Goal: Navigation & Orientation: Understand site structure

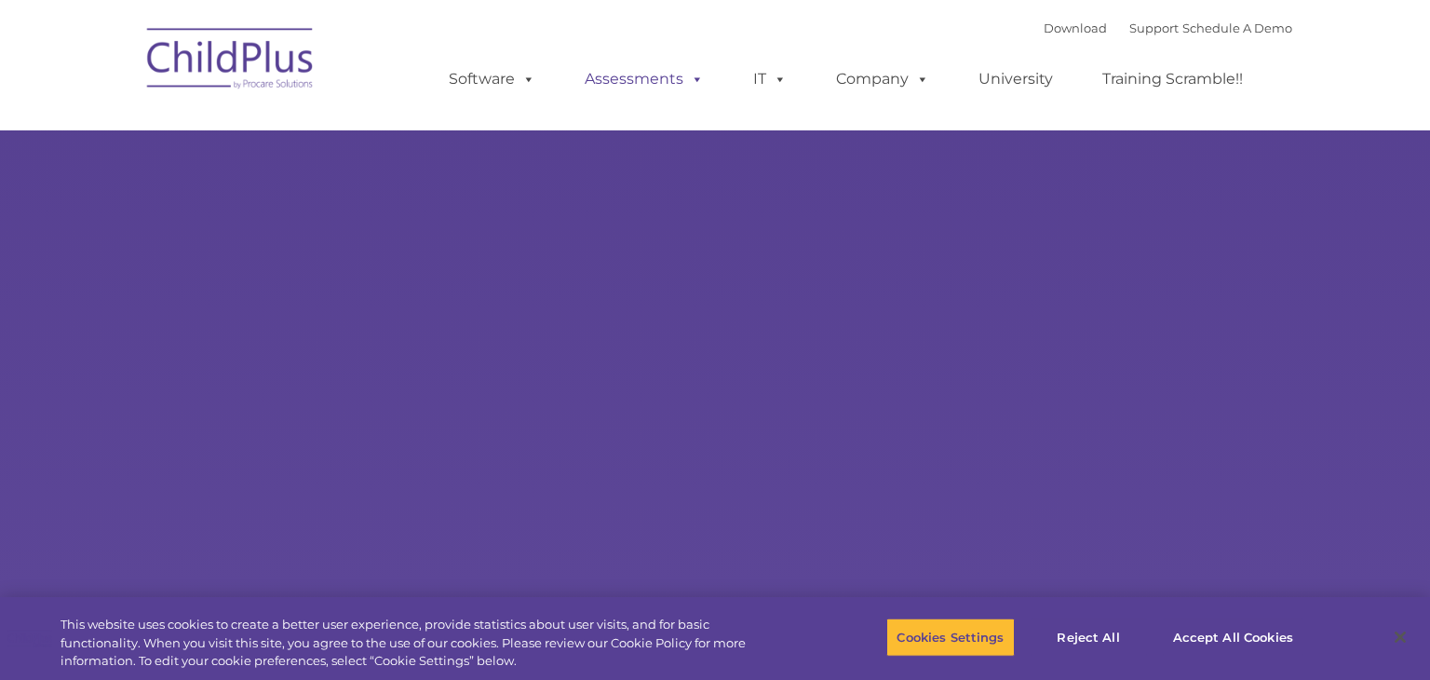
type input ""
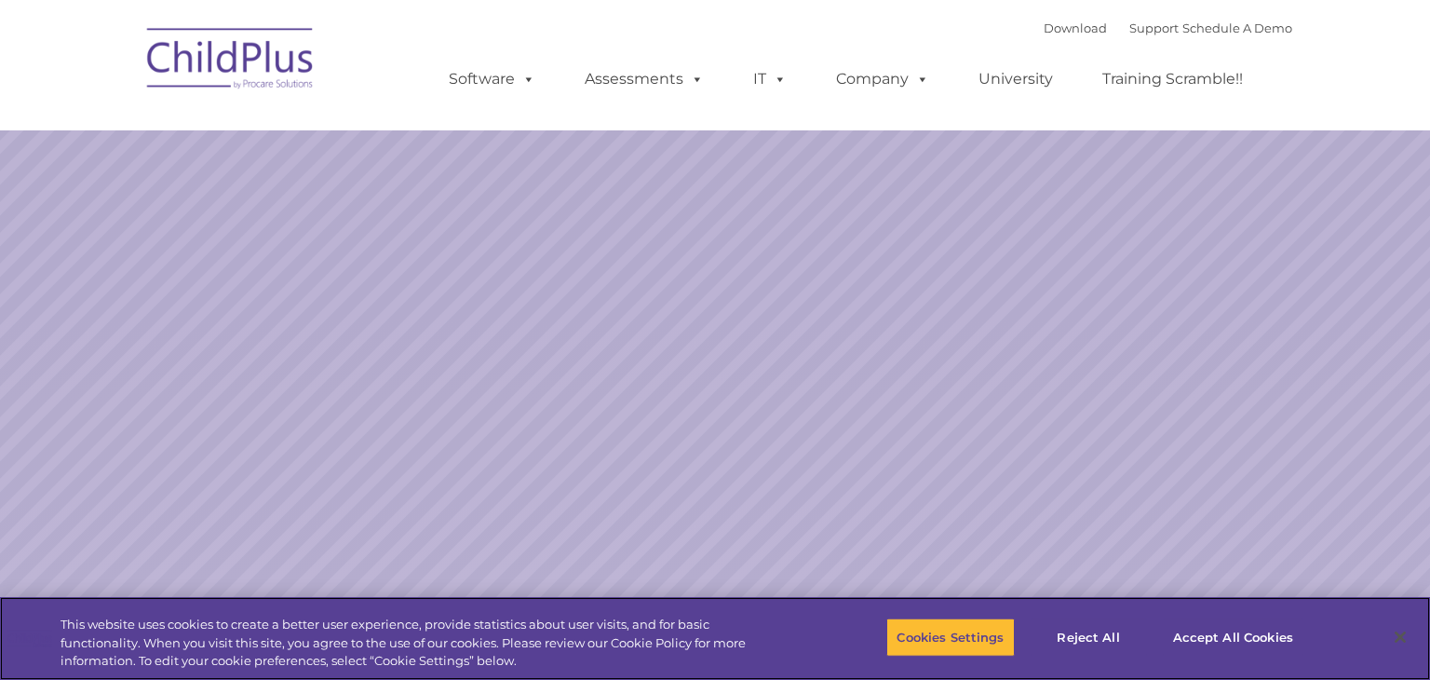
select select "MEDIUM"
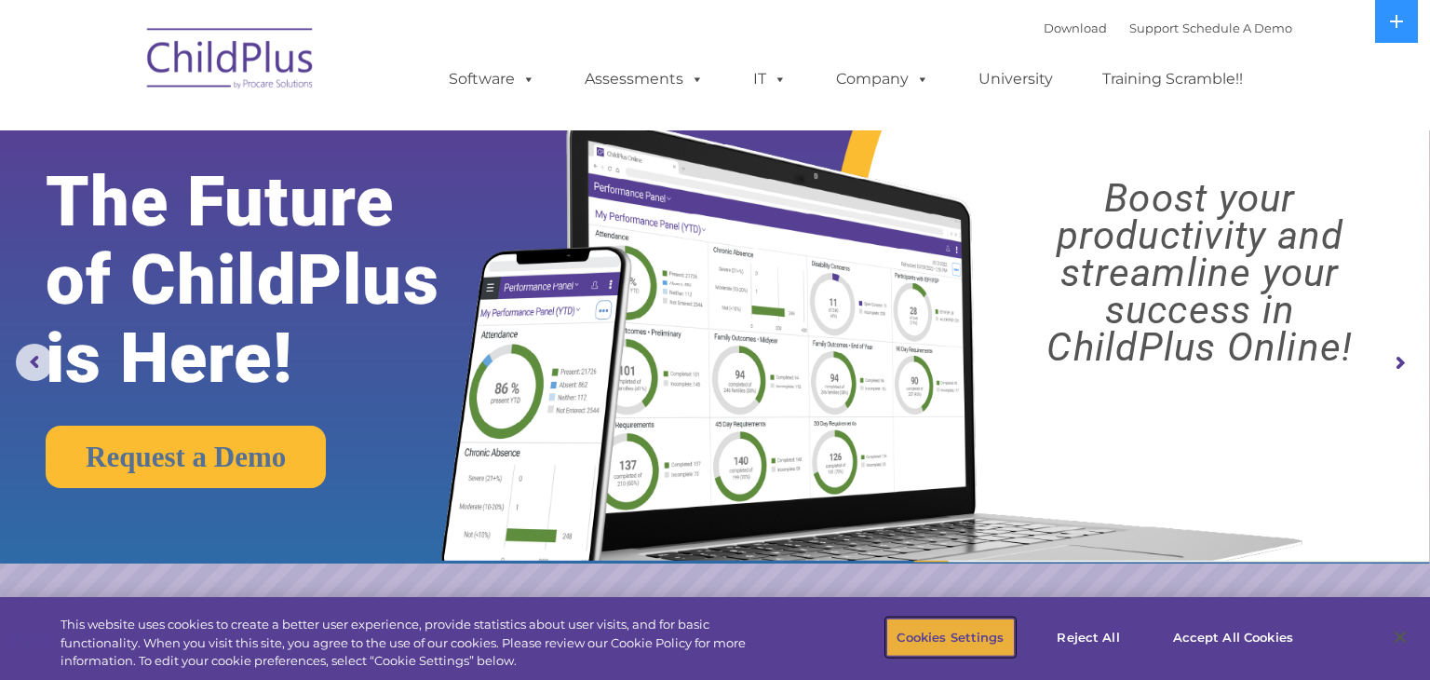
click at [966, 643] on button "Cookies Settings" at bounding box center [951, 636] width 128 height 39
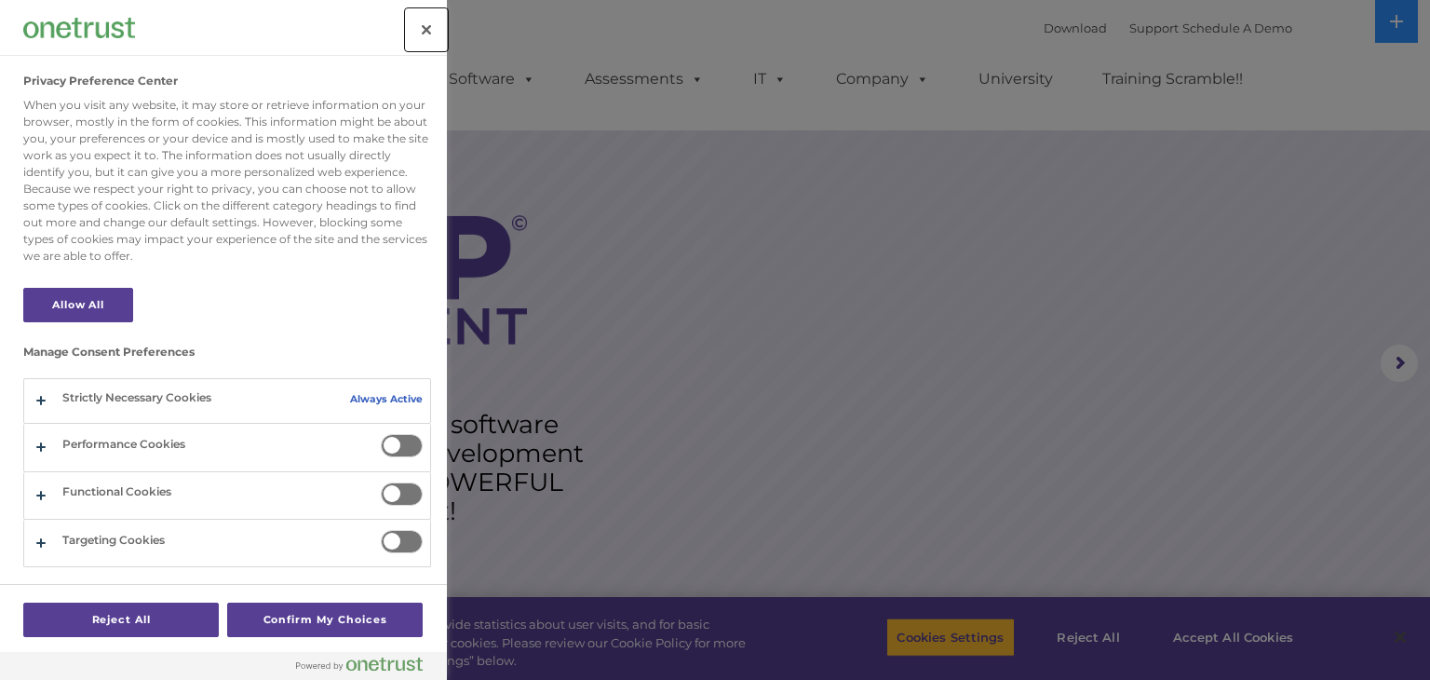
click at [425, 43] on button "Close" at bounding box center [426, 29] width 41 height 41
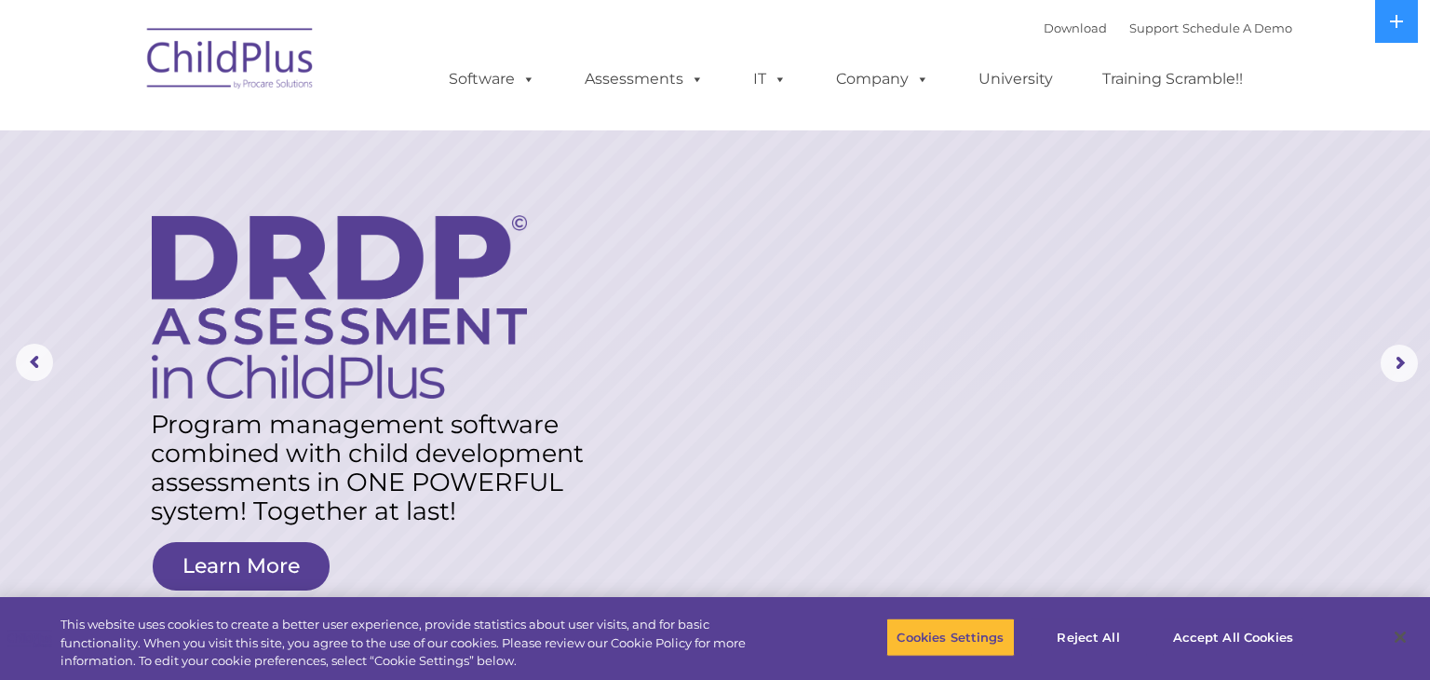
click at [291, 47] on img at bounding box center [231, 61] width 186 height 93
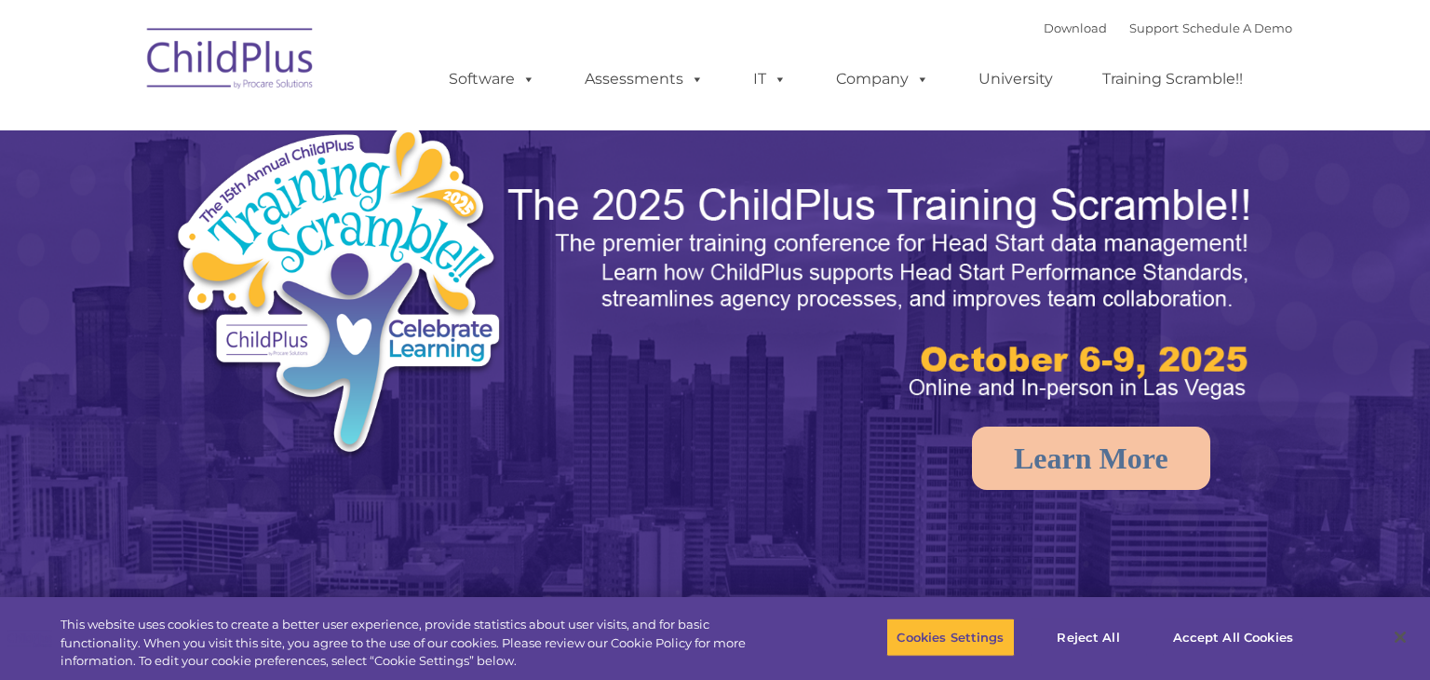
select select "MEDIUM"
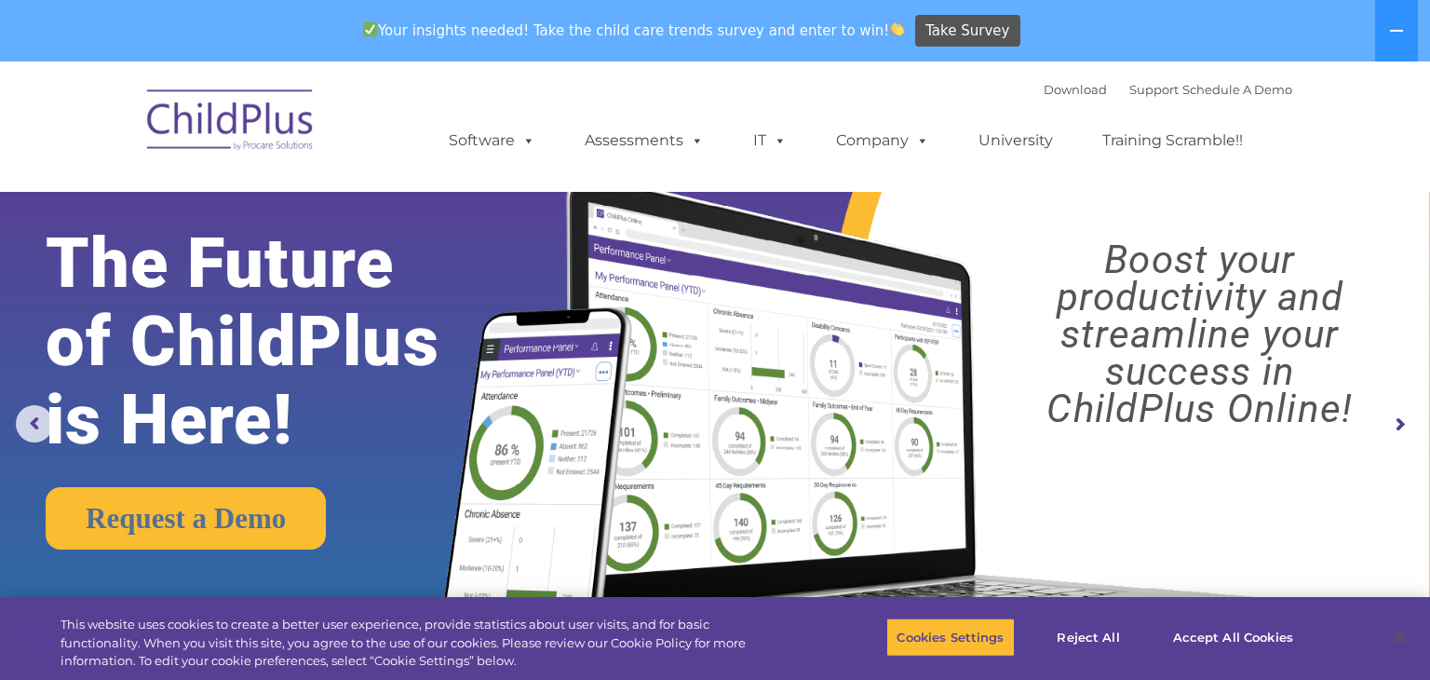
click at [377, 31] on img at bounding box center [370, 29] width 14 height 14
click at [1369, 101] on nav "Download Support | Schedule A Demo  MENU MENU Software ChildPlus: The original…" at bounding box center [715, 126] width 1430 height 130
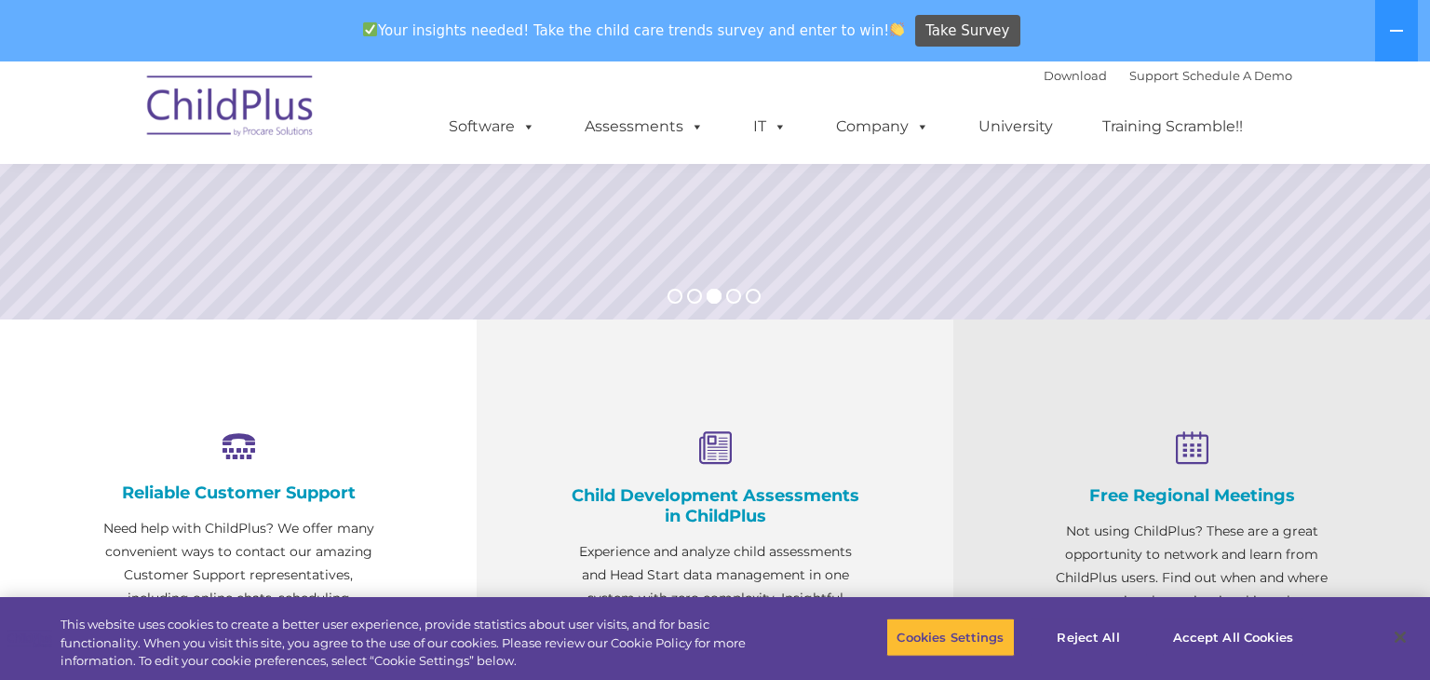
scroll to position [521, 0]
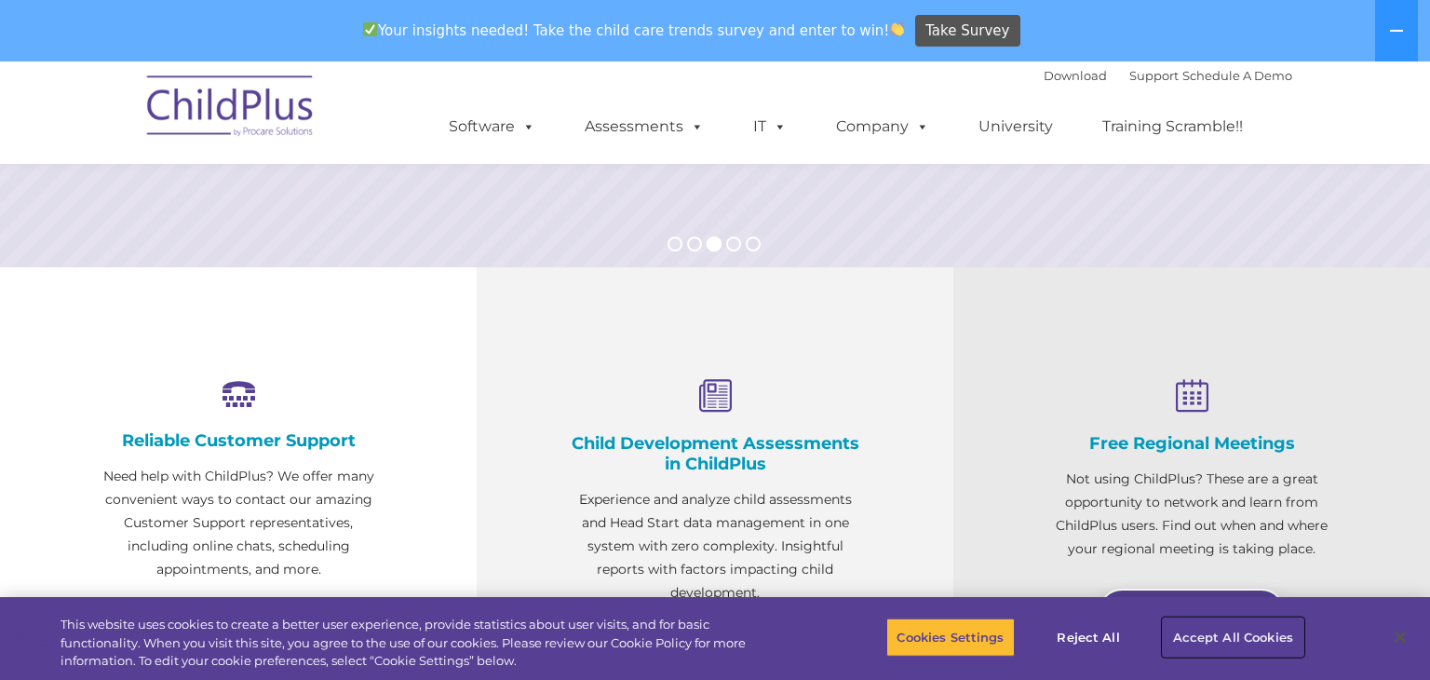
click at [1214, 642] on button "Accept All Cookies" at bounding box center [1233, 636] width 141 height 39
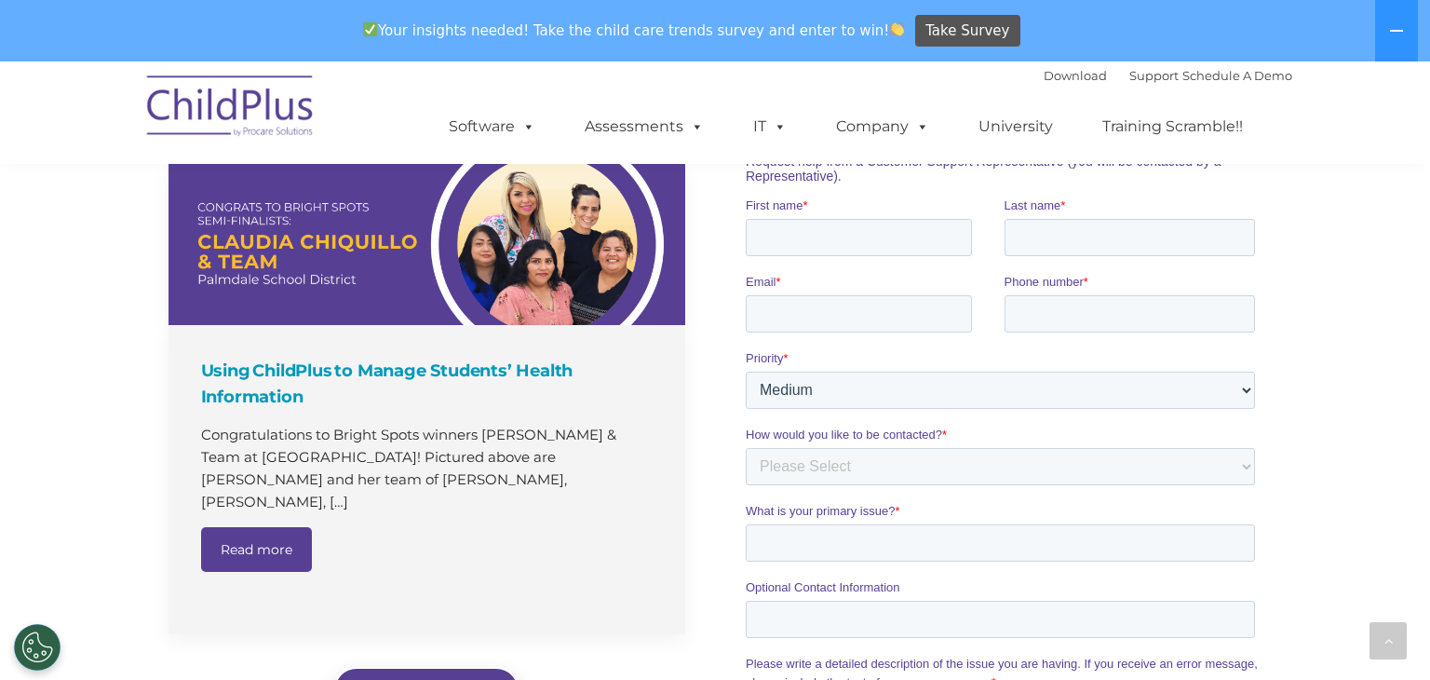
scroll to position [1263, 0]
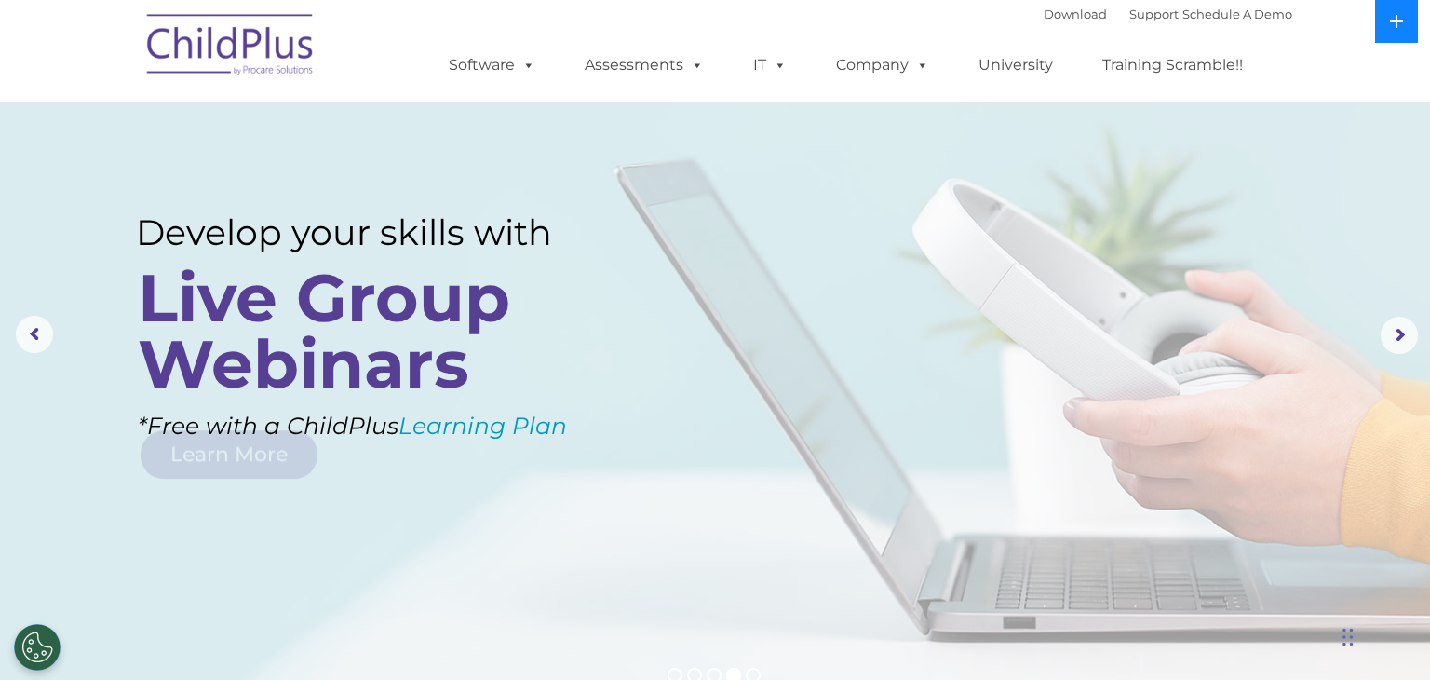
click at [1394, 27] on icon at bounding box center [1396, 21] width 15 height 15
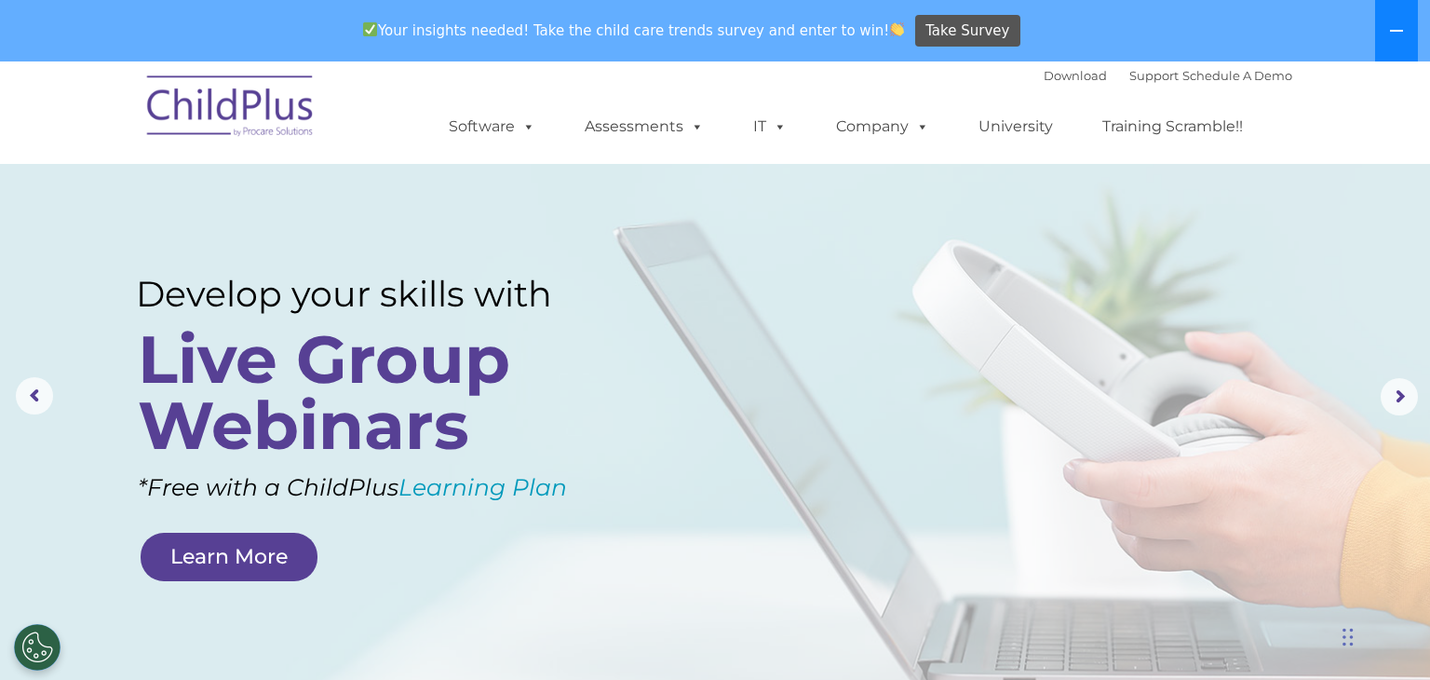
click at [1394, 27] on icon at bounding box center [1396, 30] width 15 height 15
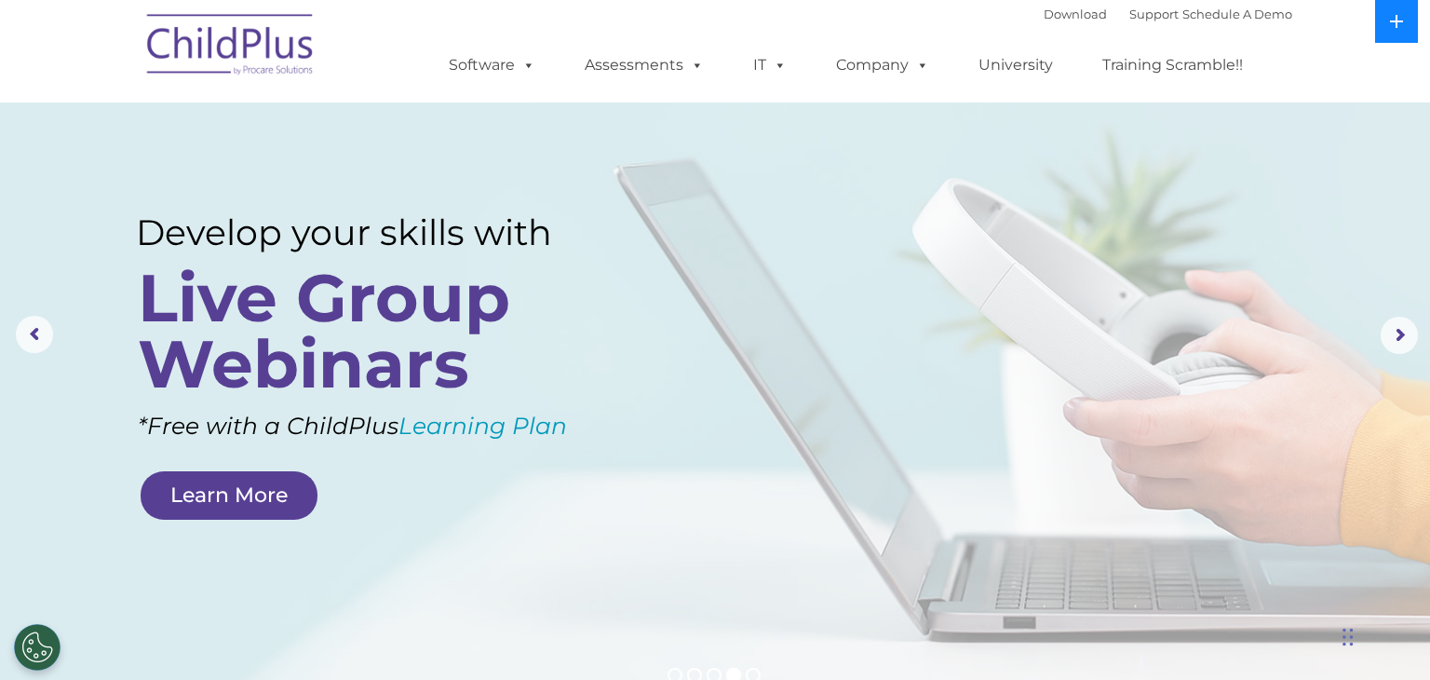
click at [1394, 27] on icon at bounding box center [1396, 21] width 15 height 15
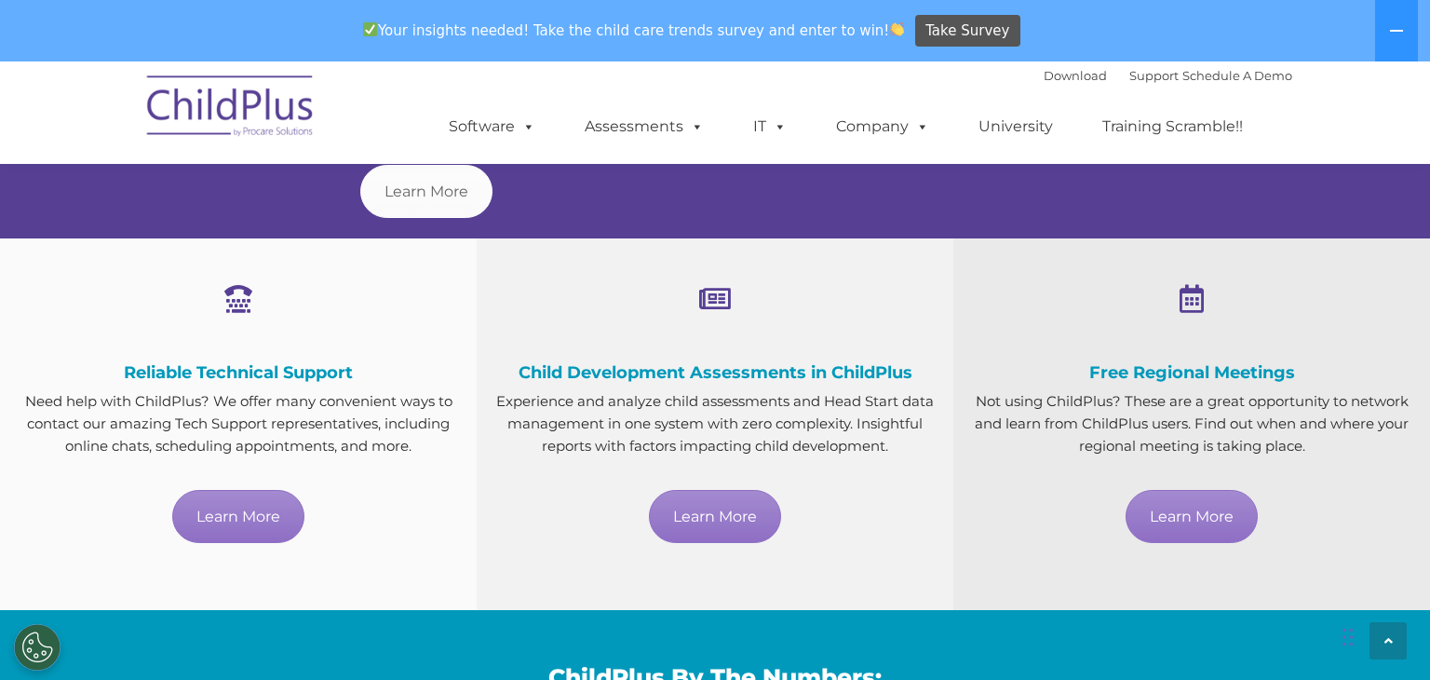
scroll to position [3443, 0]
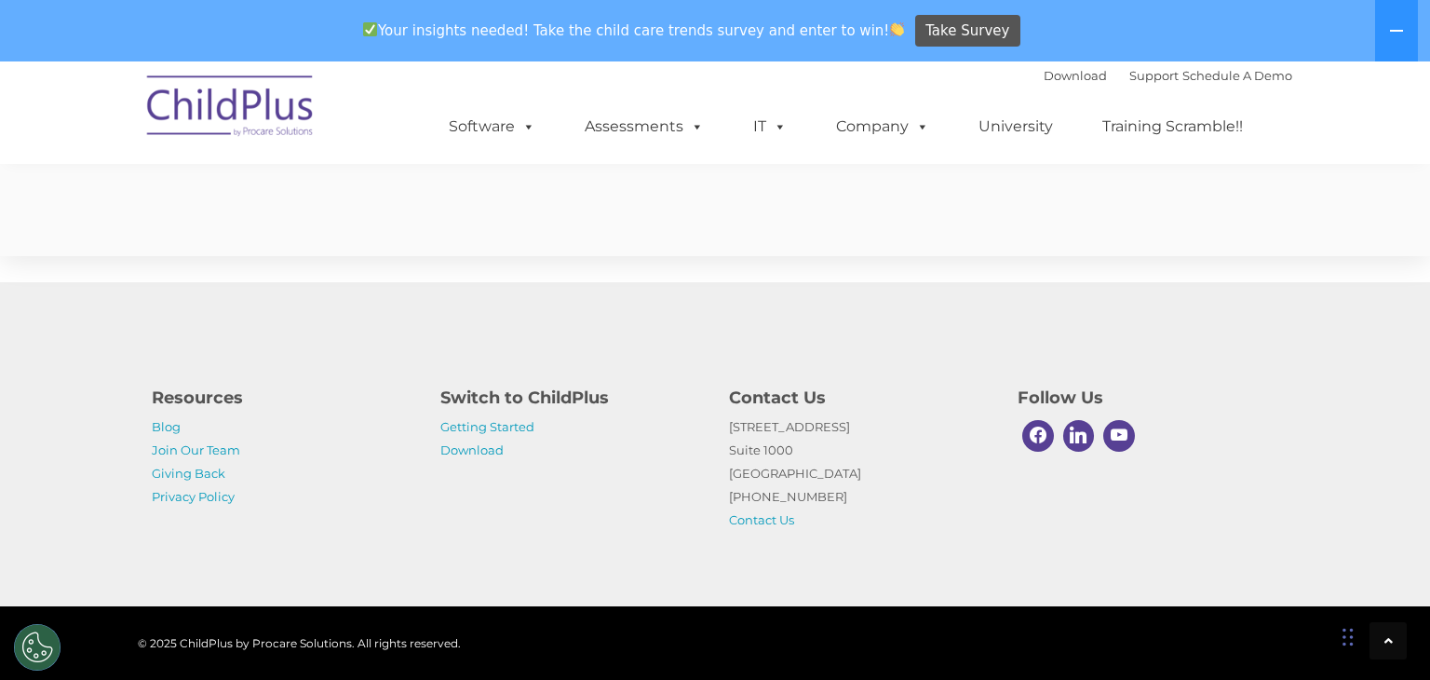
click at [765, 488] on p "[STREET_ADDRESS] [PHONE_NUMBER] Contact Us" at bounding box center [859, 473] width 261 height 116
click at [1398, 32] on icon at bounding box center [1396, 30] width 15 height 15
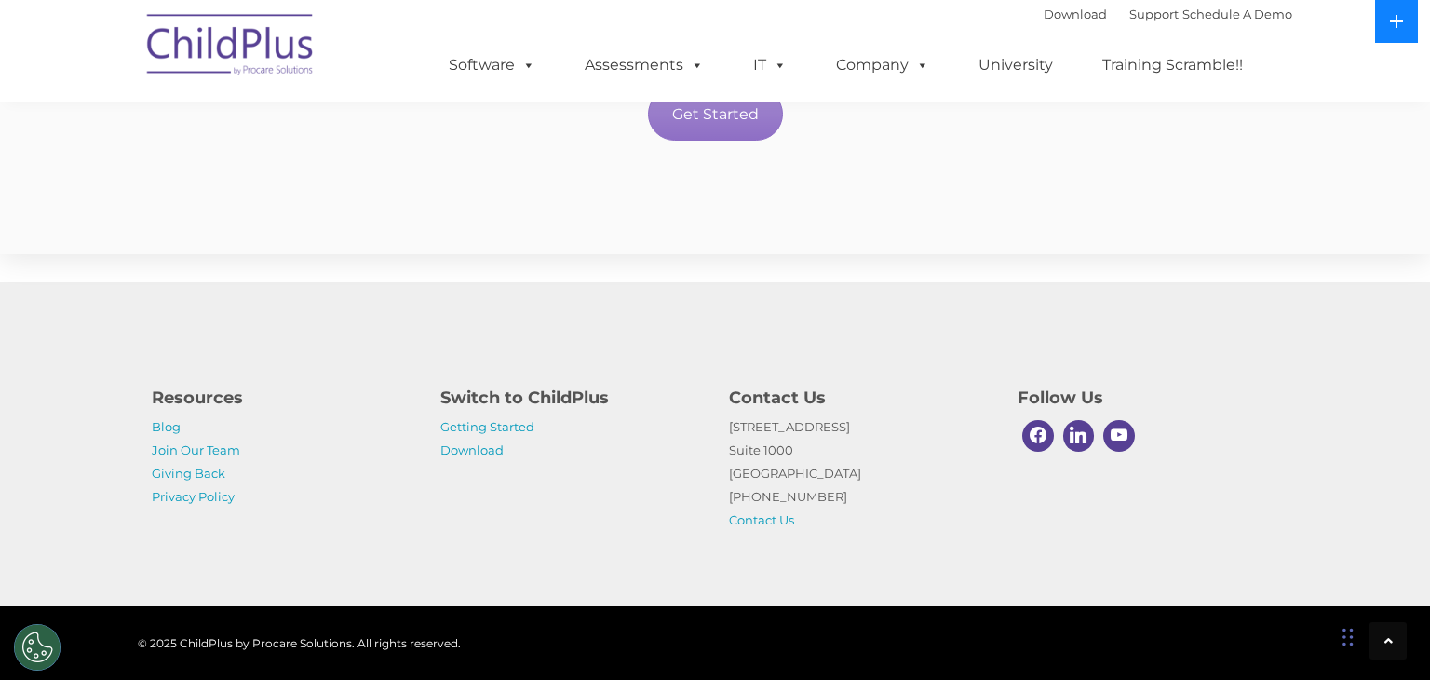
scroll to position [3382, 0]
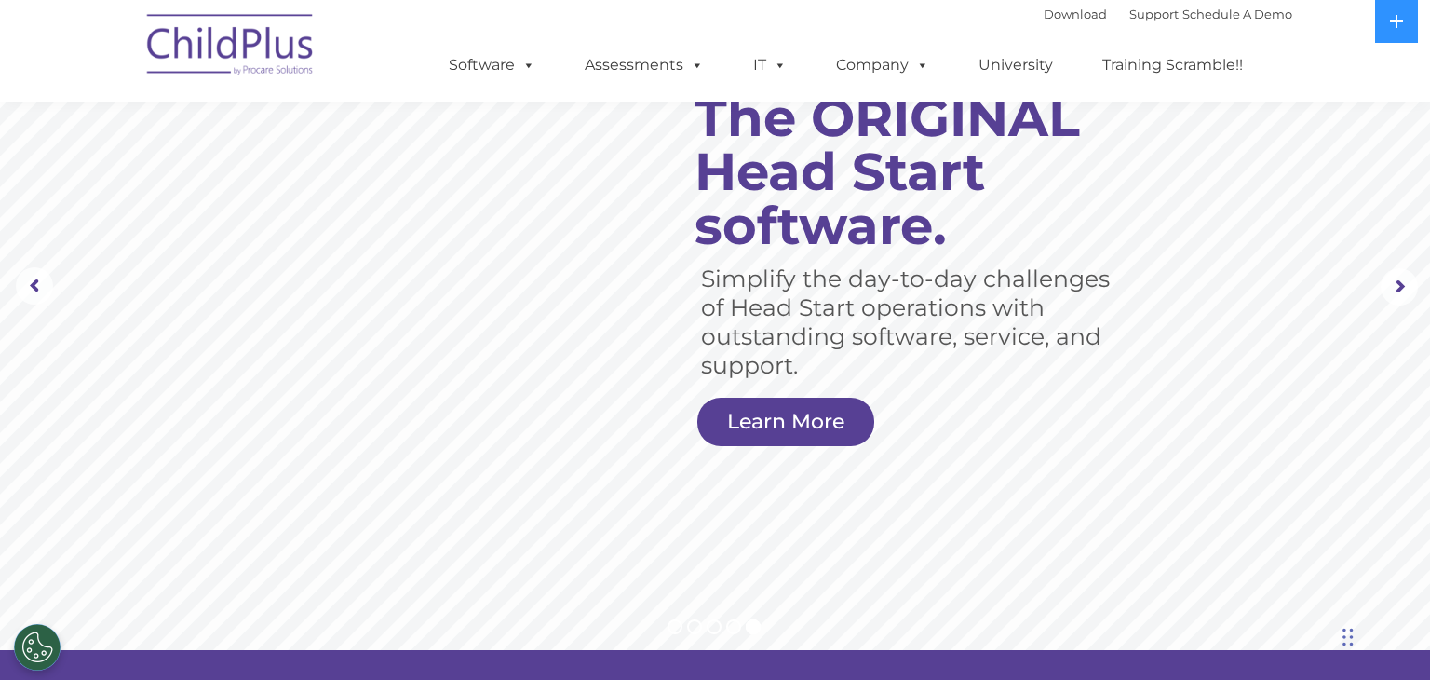
scroll to position [0, 0]
